Goal: Check status: Check status

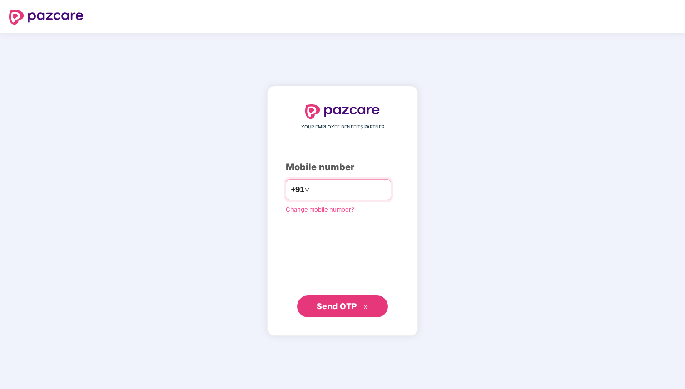
click at [332, 186] on input "number" at bounding box center [349, 189] width 74 height 15
type input "**********"
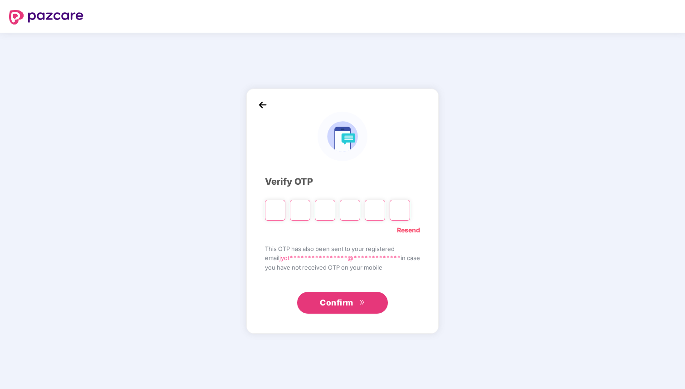
type input "*"
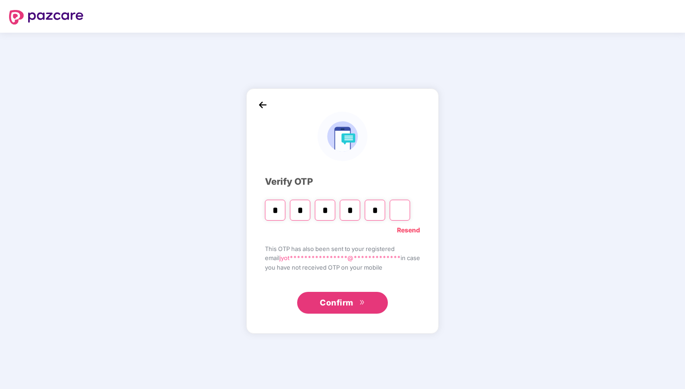
type input "*"
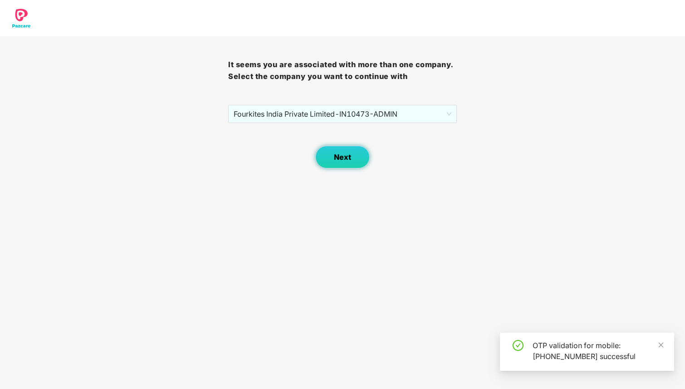
click at [335, 160] on span "Next" at bounding box center [342, 157] width 17 height 9
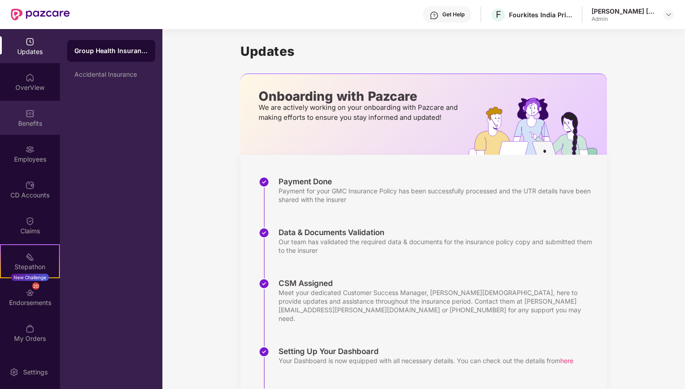
click at [27, 118] on div "Benefits" at bounding box center [30, 118] width 60 height 34
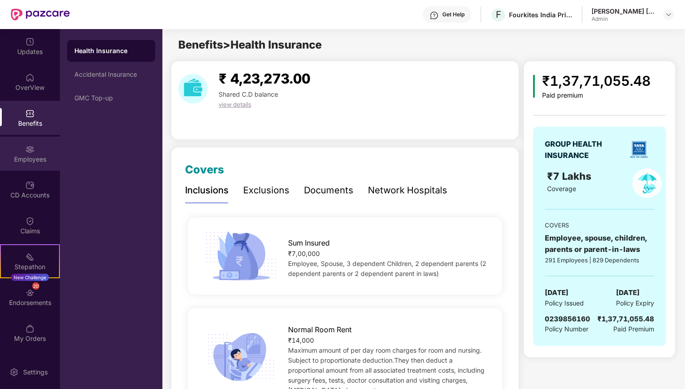
click at [32, 152] on img at bounding box center [29, 149] width 9 height 9
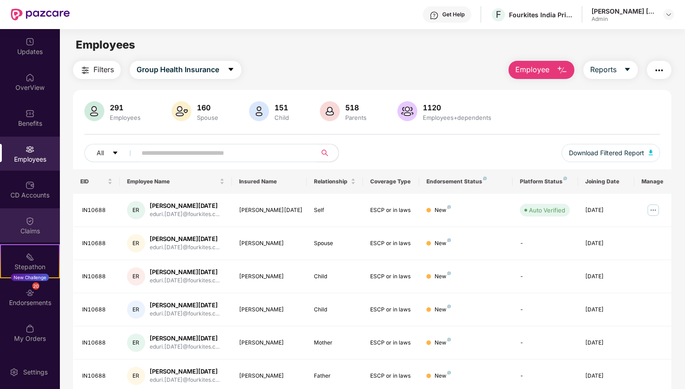
click at [32, 224] on img at bounding box center [29, 220] width 9 height 9
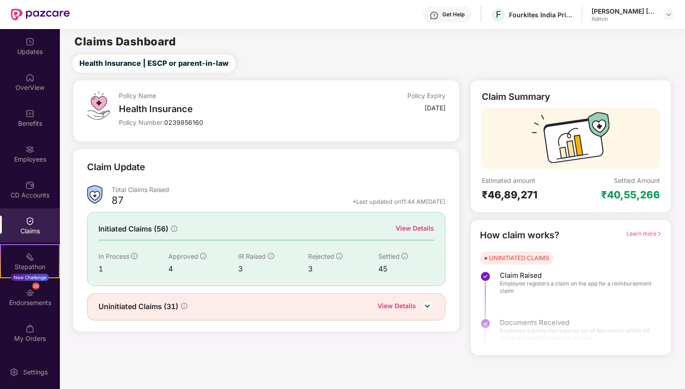
click at [417, 226] on div "View Details" at bounding box center [415, 228] width 39 height 10
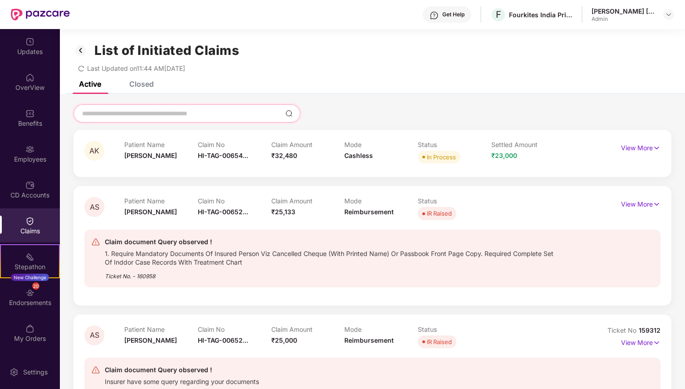
click at [167, 115] on input at bounding box center [181, 114] width 200 height 10
type input "*"
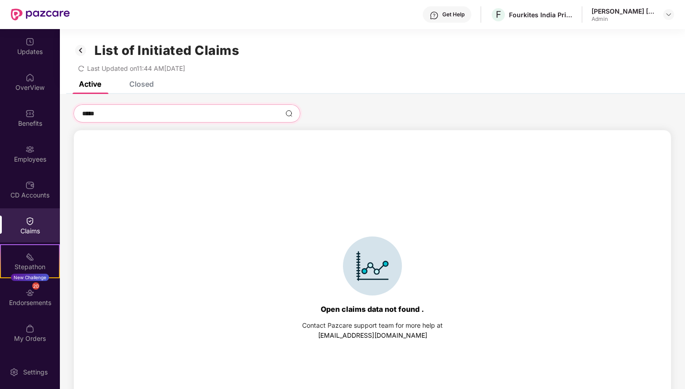
type input "******"
drag, startPoint x: 117, startPoint y: 112, endPoint x: 53, endPoint y: 112, distance: 64.9
click at [53, 112] on div "Updates OverView Benefits Employees CD Accounts Claims Stepathon New Challenge …" at bounding box center [342, 209] width 685 height 360
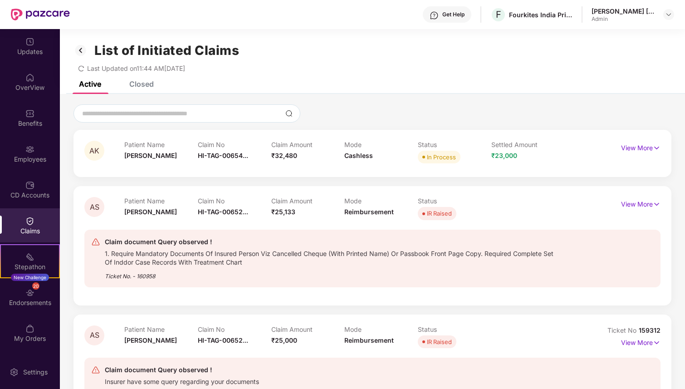
click at [31, 219] on img at bounding box center [29, 220] width 9 height 9
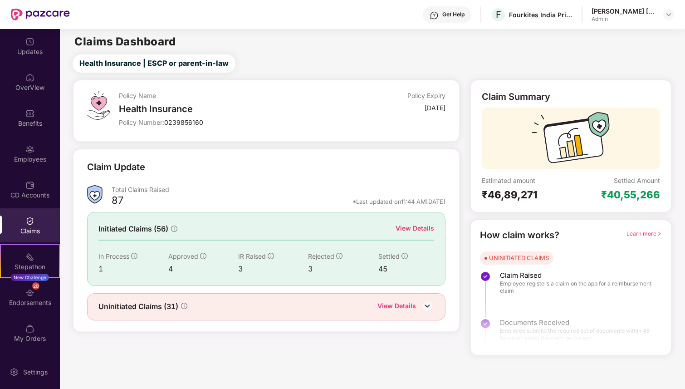
click at [399, 302] on div "View Details" at bounding box center [396, 307] width 39 height 12
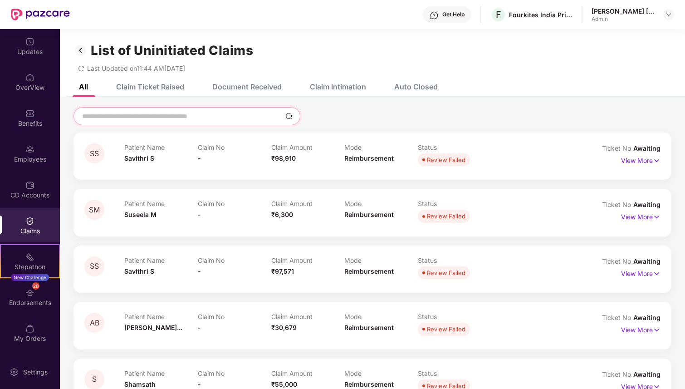
click at [159, 114] on input at bounding box center [181, 117] width 200 height 10
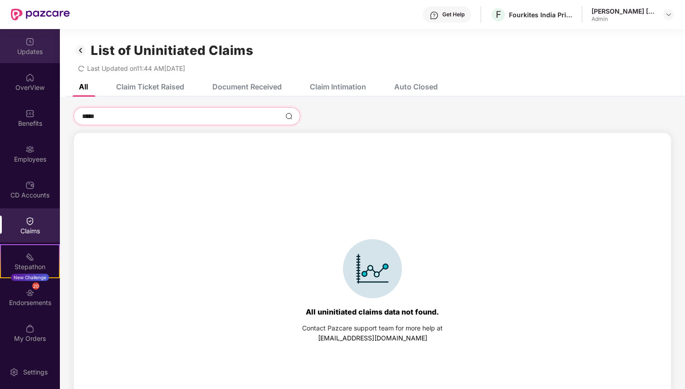
type input "*****"
click at [31, 43] on img at bounding box center [29, 41] width 9 height 9
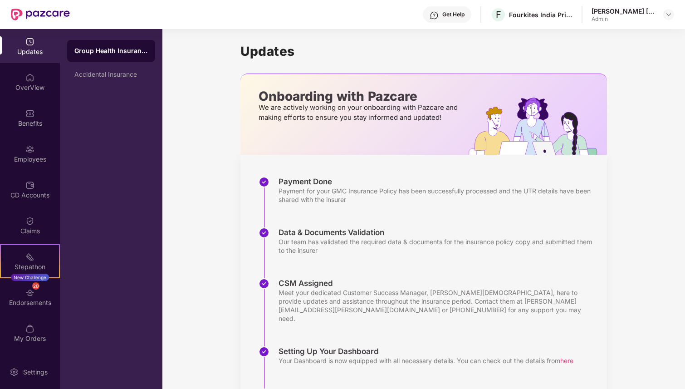
click at [47, 16] on img at bounding box center [40, 15] width 59 height 12
click at [36, 14] on img at bounding box center [40, 15] width 59 height 12
